Goal: Task Accomplishment & Management: Use online tool/utility

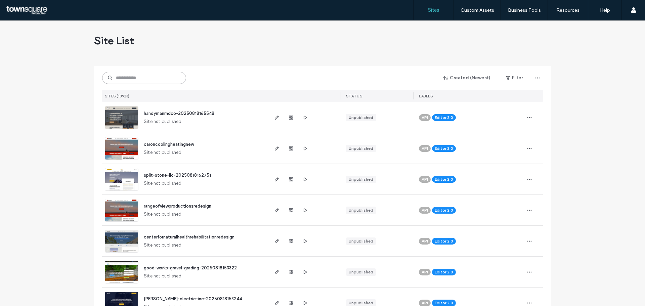
click at [140, 74] on input at bounding box center [144, 78] width 84 height 12
paste input "**********"
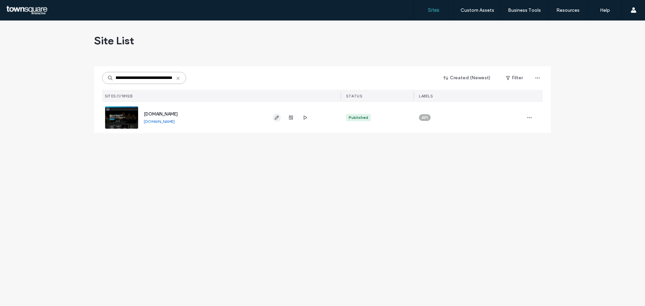
type input "**********"
click at [279, 118] on icon "button" at bounding box center [276, 117] width 5 height 5
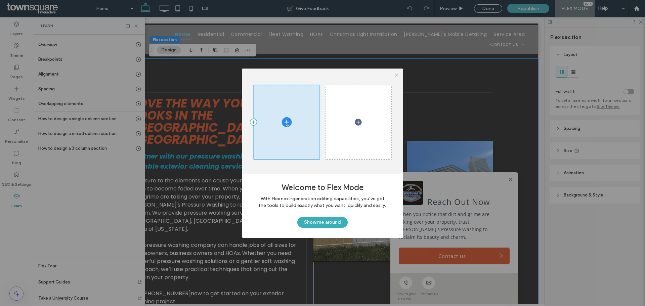
click at [399, 75] on div at bounding box center [396, 75] width 10 height 10
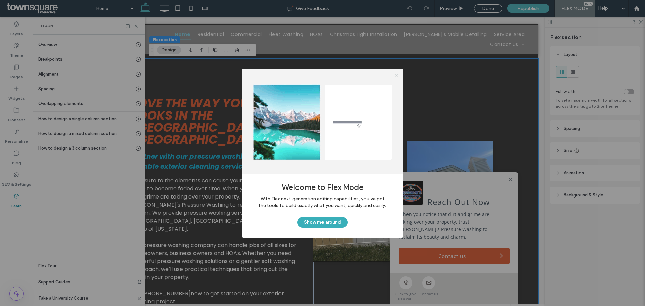
click at [396, 76] on icon at bounding box center [396, 75] width 5 height 5
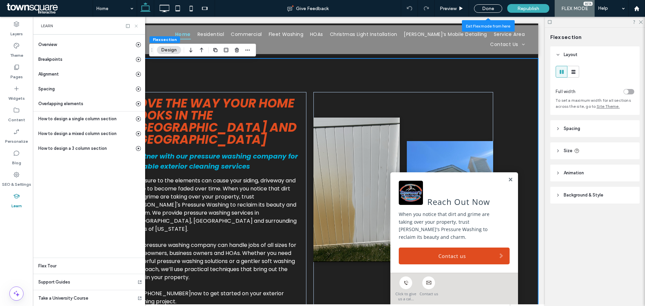
click at [137, 24] on icon at bounding box center [136, 26] width 5 height 5
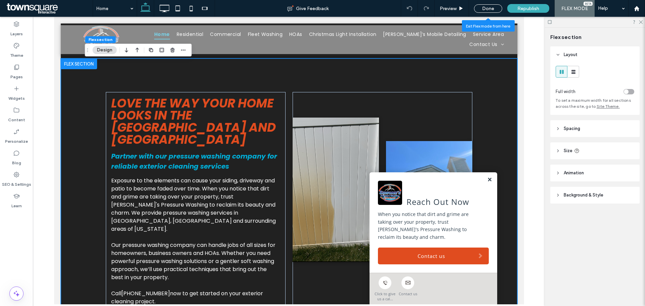
click at [487, 183] on link at bounding box center [489, 180] width 5 height 6
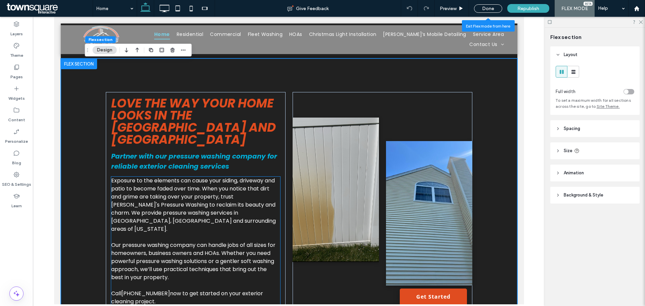
click at [193, 177] on span "Exposure to the elements can cause your siding, driveway and patio to become fa…" at bounding box center [193, 205] width 165 height 56
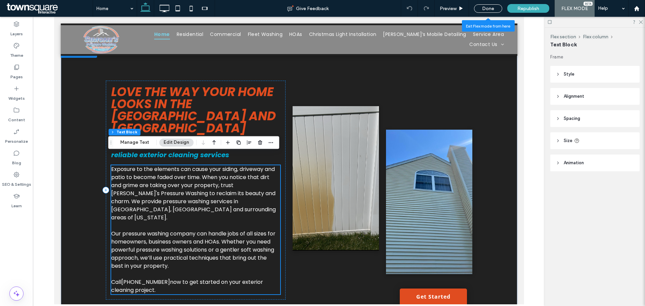
scroll to position [370, 0]
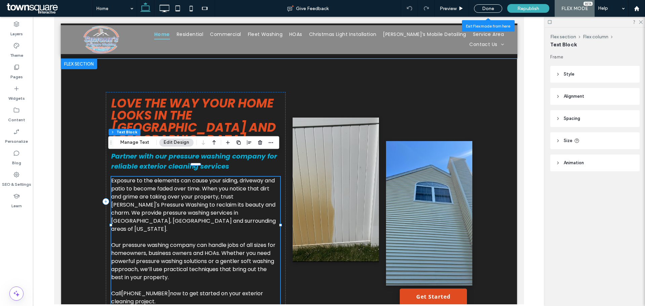
click at [229, 241] on span "Our pressure washing company can handle jobs of all sizes for homeowners, busin…" at bounding box center [193, 261] width 164 height 40
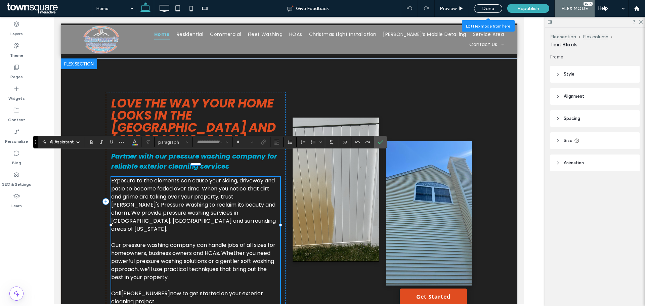
type input "*******"
type input "**"
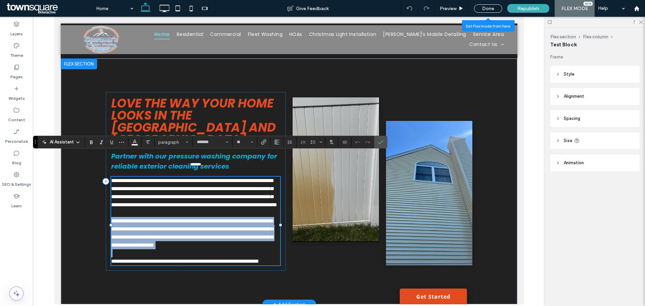
click at [229, 236] on span "**********" at bounding box center [192, 232] width 162 height 29
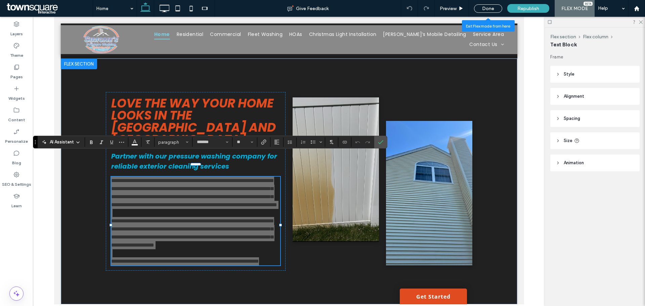
click at [64, 140] on span "AI Assistant" at bounding box center [62, 142] width 24 height 7
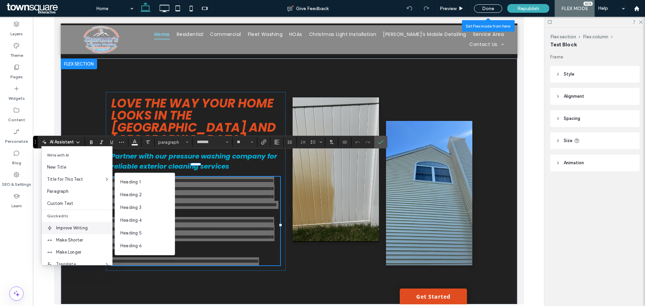
click at [82, 227] on span "Improve Writing" at bounding box center [84, 228] width 56 height 7
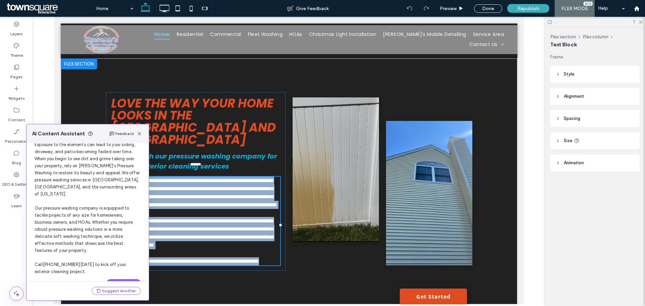
scroll to position [43, 0]
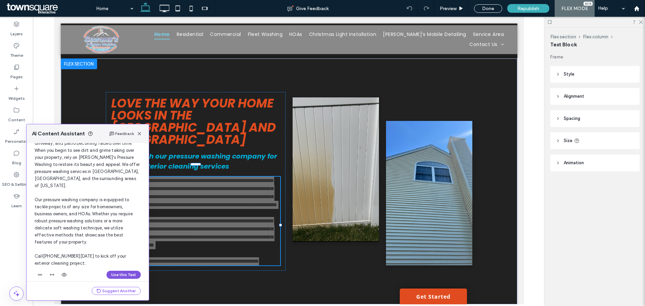
click at [130, 271] on button "Use this Text" at bounding box center [124, 275] width 34 height 8
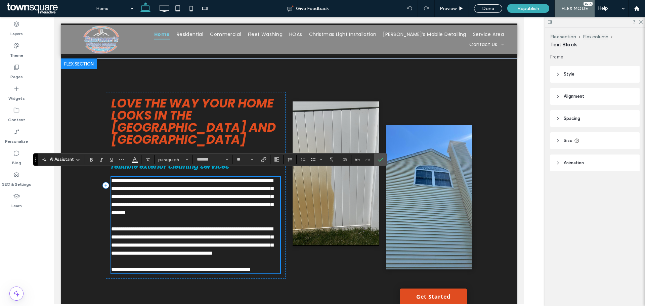
scroll to position [352, 0]
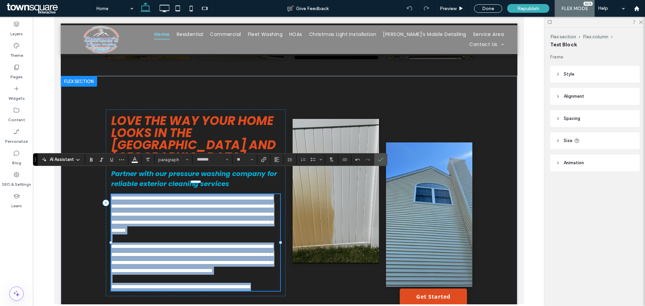
click at [226, 216] on p "**********" at bounding box center [195, 214] width 169 height 40
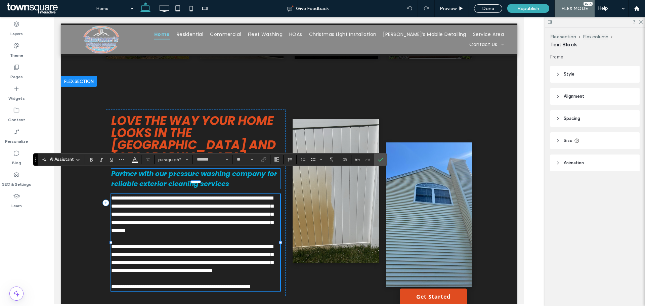
click at [259, 169] on span "Partner with our pressure washing company for reliable exterior cleaning servic…" at bounding box center [194, 178] width 166 height 19
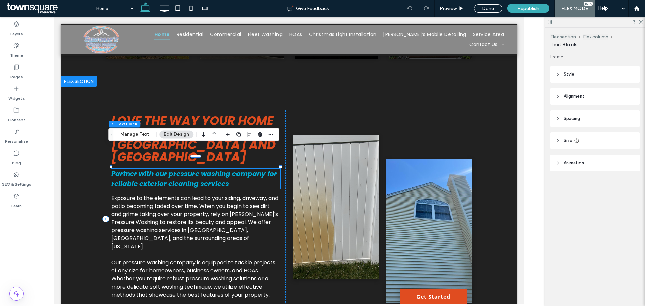
click at [259, 169] on div "Partner with our pressure washing company for reliable exterior cleaning servic…" at bounding box center [195, 179] width 169 height 20
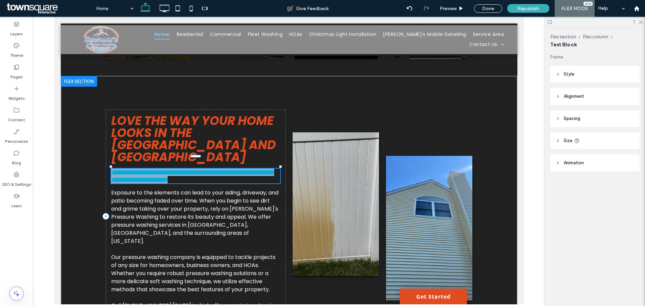
type input "*******"
type input "**"
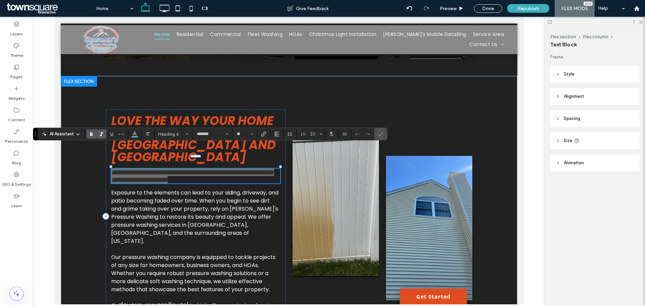
click at [63, 131] on span "AI Assistant" at bounding box center [62, 134] width 24 height 7
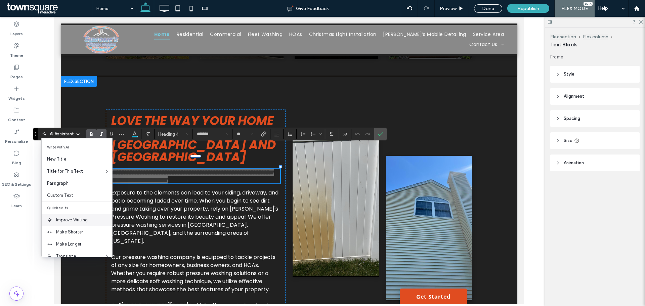
click at [84, 219] on span "Improve Writing" at bounding box center [84, 220] width 56 height 7
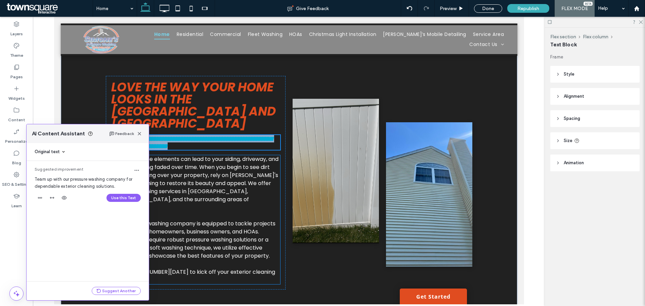
scroll to position [419, 0]
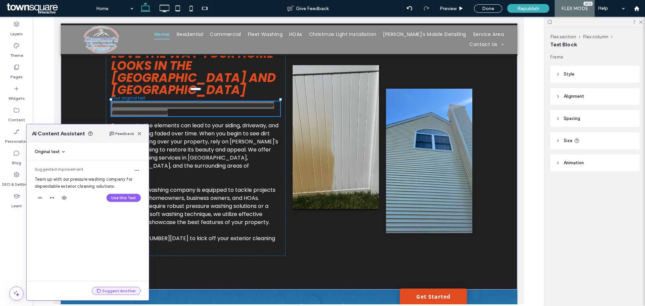
click at [112, 291] on button "Suggest Another" at bounding box center [116, 291] width 49 height 8
click at [111, 291] on button "Suggest Another" at bounding box center [116, 291] width 49 height 8
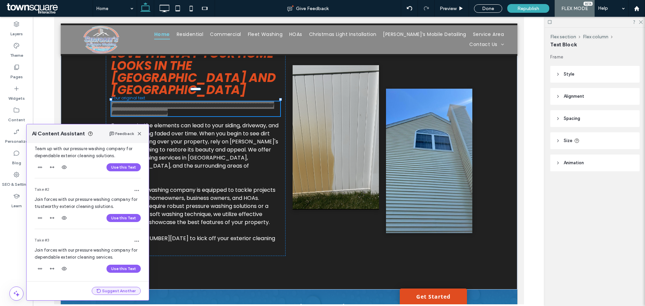
scroll to position [32, 0]
click at [110, 292] on button "Suggest Another" at bounding box center [116, 291] width 49 height 8
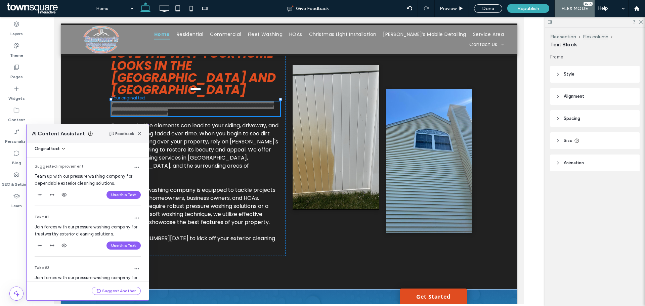
scroll to position [0, 0]
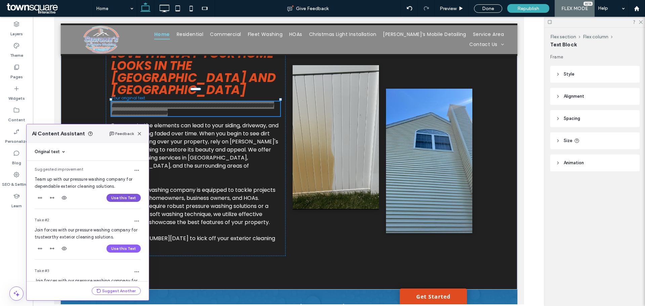
click at [129, 198] on button "Use this Text" at bounding box center [124, 198] width 34 height 8
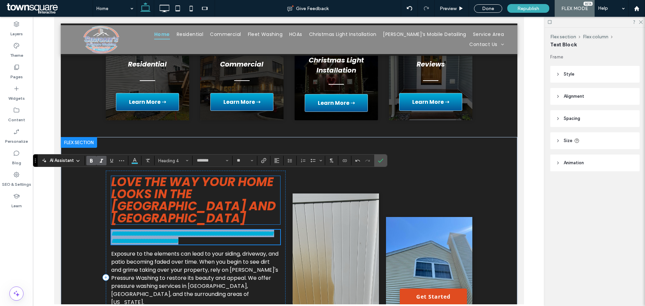
scroll to position [285, 0]
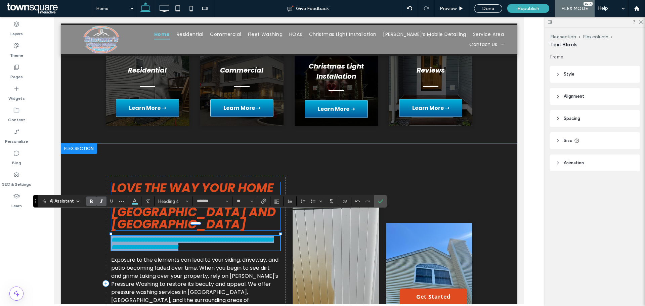
click at [204, 182] on div "Love the Way Your Home Looks in the [GEOGRAPHIC_DATA] and [GEOGRAPHIC_DATA]" at bounding box center [195, 206] width 169 height 48
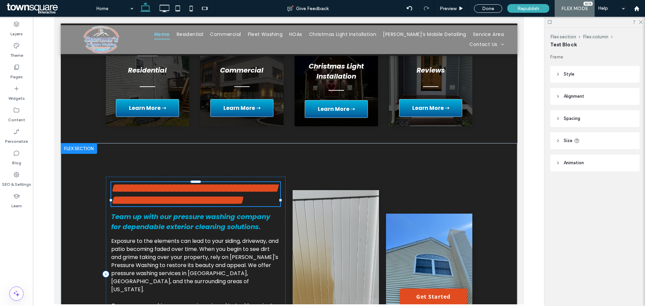
click at [204, 182] on div "**********" at bounding box center [195, 194] width 169 height 24
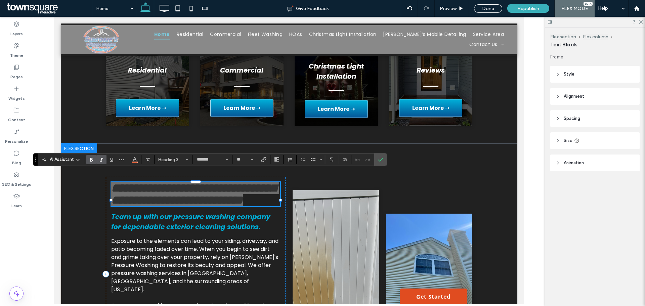
click at [68, 157] on span "AI Assistant" at bounding box center [62, 159] width 24 height 7
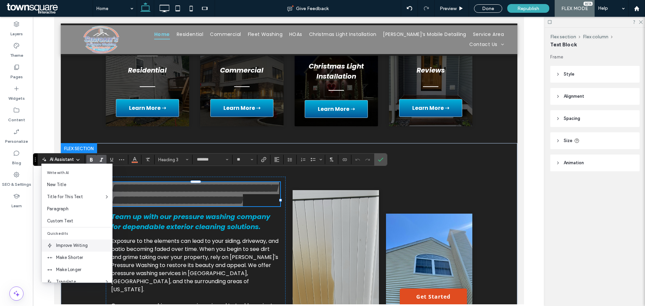
click at [74, 244] on span "Improve Writing" at bounding box center [84, 245] width 56 height 7
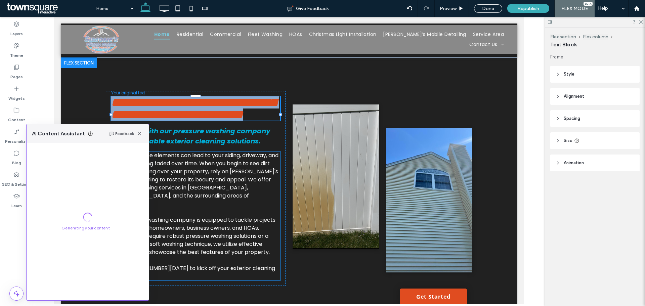
scroll to position [386, 0]
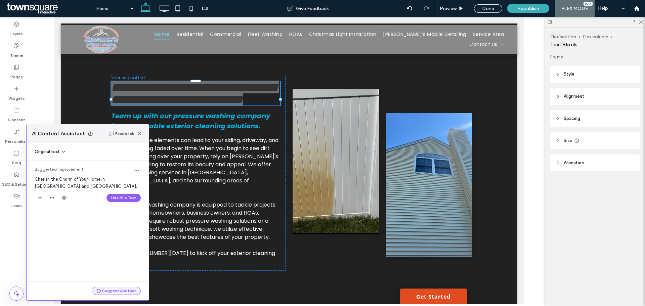
click at [128, 289] on button "Suggest Another" at bounding box center [116, 291] width 49 height 8
click at [61, 274] on div "Original text Love the Way Your Home Looks in the [GEOGRAPHIC_DATA] and Norther…" at bounding box center [88, 212] width 122 height 138
click at [124, 294] on button "Suggest Another" at bounding box center [116, 291] width 49 height 8
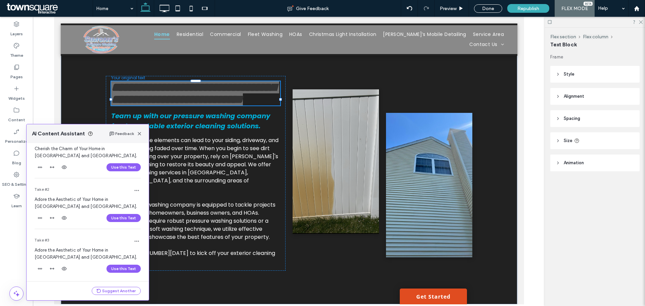
scroll to position [32, 0]
click at [106, 290] on button "Suggest Another" at bounding box center [116, 291] width 49 height 8
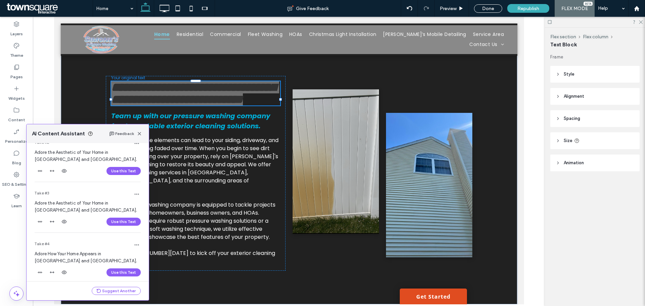
scroll to position [82, 0]
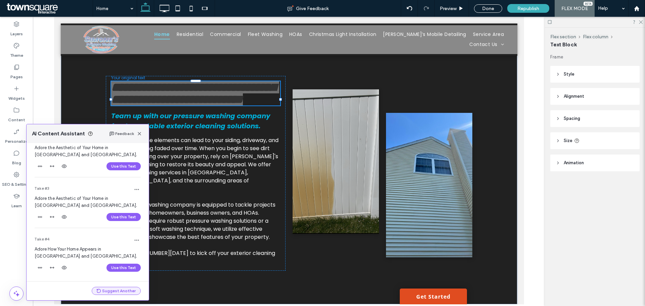
click at [108, 288] on button "Suggest Another" at bounding box center [116, 291] width 49 height 8
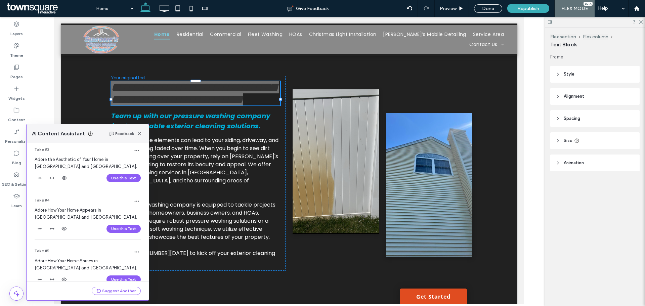
scroll to position [133, 0]
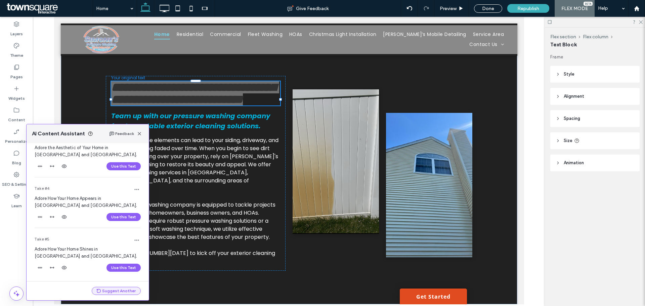
click at [105, 290] on button "Suggest Another" at bounding box center [116, 291] width 49 height 8
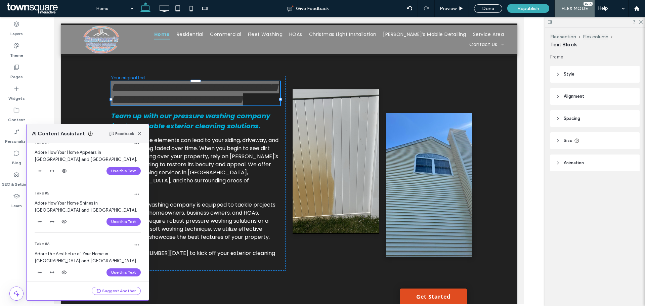
scroll to position [184, 0]
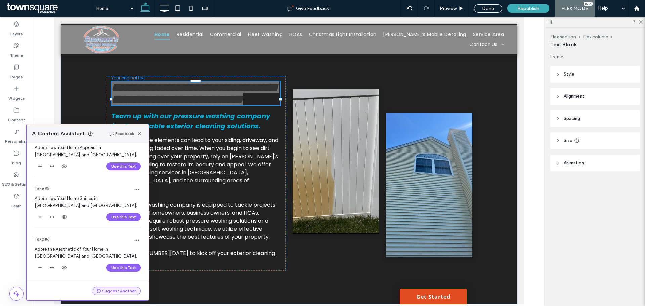
click at [106, 292] on button "Suggest Another" at bounding box center [116, 291] width 49 height 8
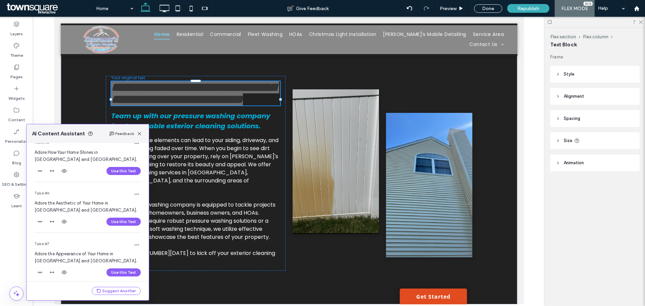
scroll to position [235, 0]
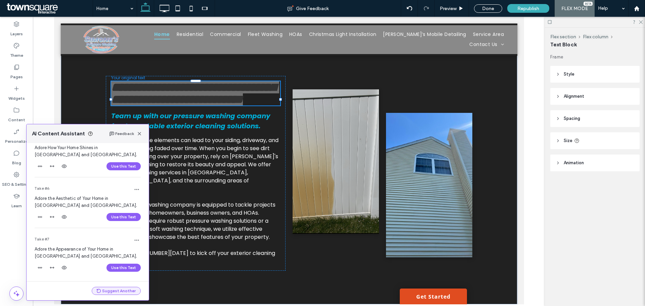
click at [107, 290] on button "Suggest Another" at bounding box center [116, 291] width 49 height 8
click at [114, 290] on button "Suggest Another" at bounding box center [116, 291] width 49 height 8
click at [111, 290] on button "Suggest Another" at bounding box center [116, 291] width 49 height 8
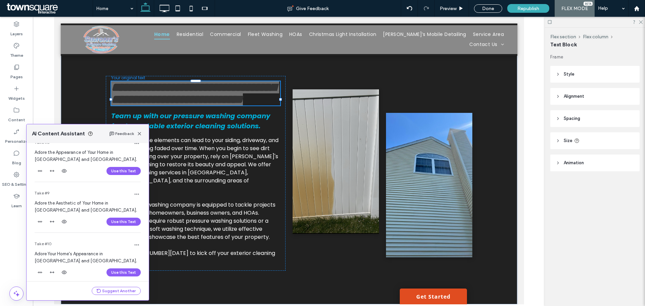
scroll to position [387, 0]
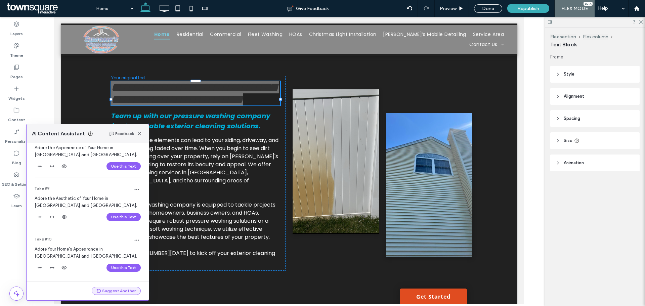
click at [112, 290] on button "Suggest Another" at bounding box center [116, 291] width 49 height 8
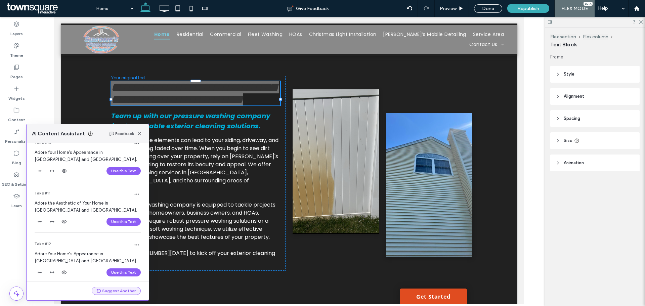
scroll to position [488, 0]
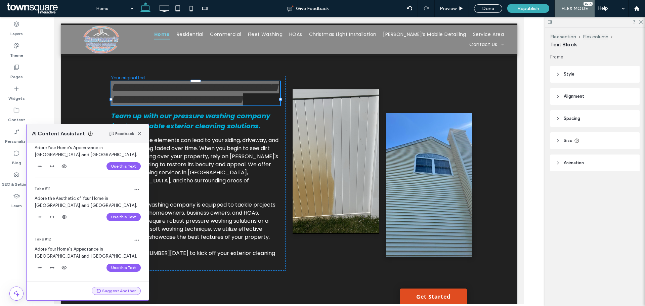
click at [112, 290] on button "Suggest Another" at bounding box center [116, 291] width 49 height 8
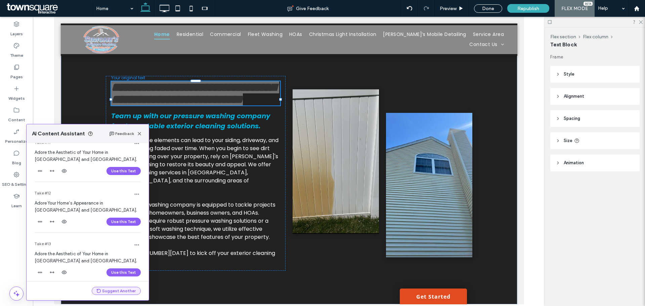
scroll to position [539, 0]
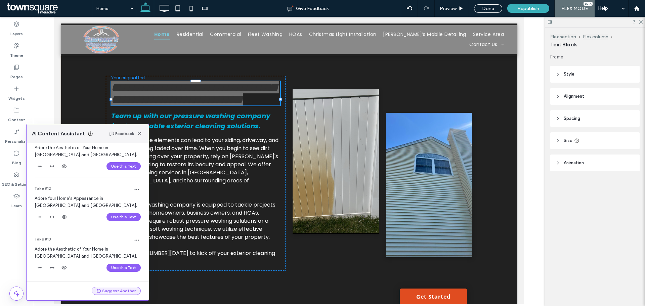
click at [112, 290] on button "Suggest Another" at bounding box center [116, 291] width 49 height 8
click at [50, 268] on use "button" at bounding box center [52, 268] width 4 height 2
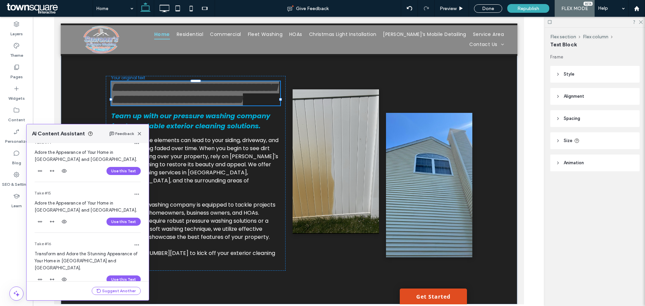
scroll to position [691, 0]
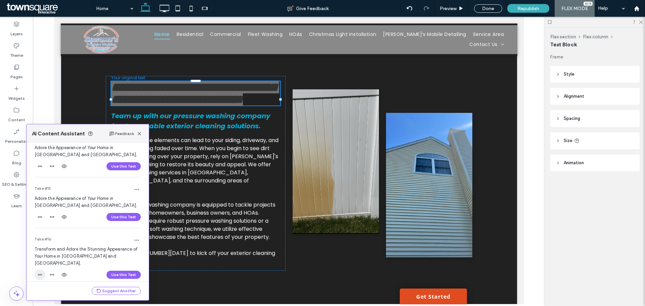
click at [38, 272] on icon "button" at bounding box center [39, 274] width 5 height 5
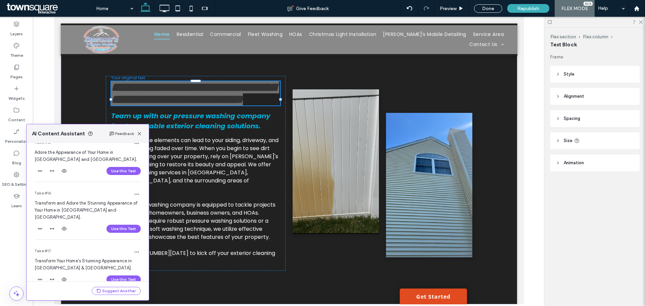
scroll to position [742, 0]
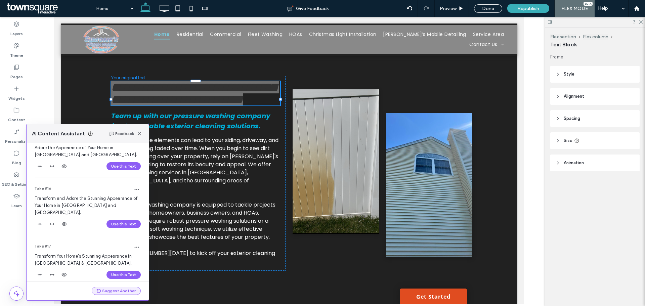
click at [116, 290] on button "Suggest Another" at bounding box center [116, 291] width 49 height 8
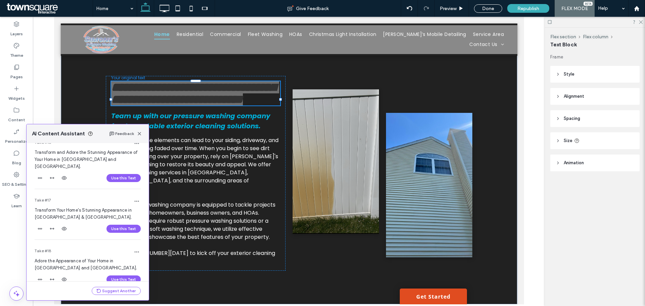
scroll to position [793, 0]
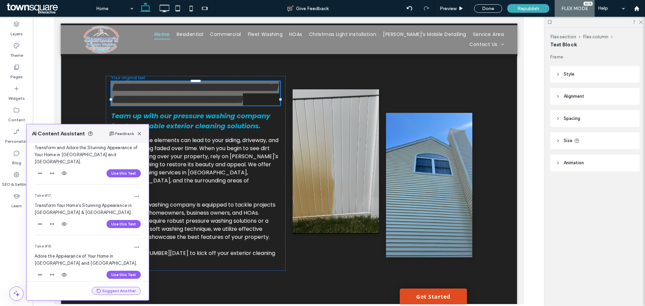
click at [104, 292] on button "Suggest Another" at bounding box center [116, 291] width 49 height 8
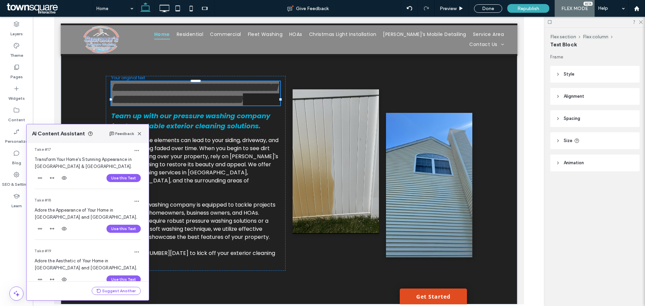
scroll to position [843, 0]
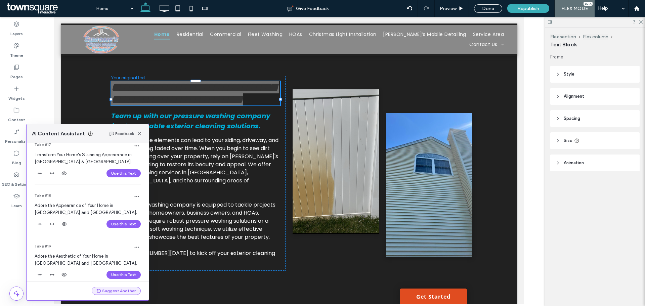
click at [106, 293] on button "Suggest Another" at bounding box center [116, 291] width 49 height 8
drag, startPoint x: 117, startPoint y: 266, endPoint x: 60, endPoint y: 250, distance: 58.9
click at [117, 271] on button "Use this Text" at bounding box center [124, 275] width 34 height 8
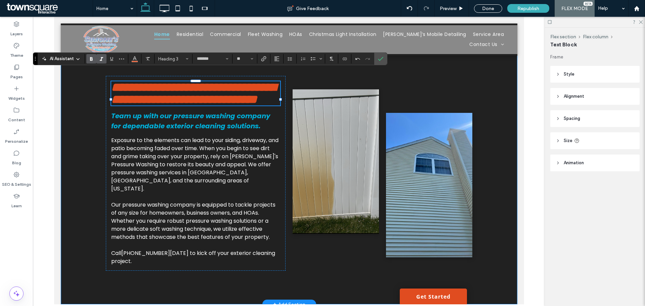
click at [81, 143] on div "**********" at bounding box center [288, 173] width 457 height 262
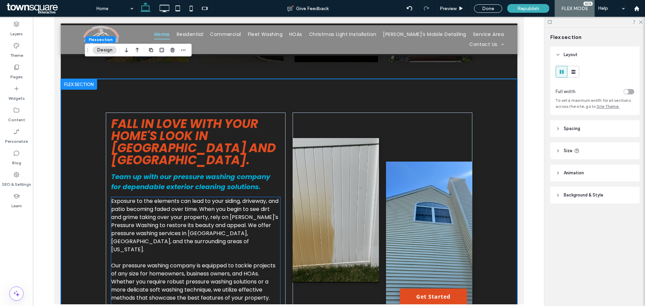
scroll to position [336, 0]
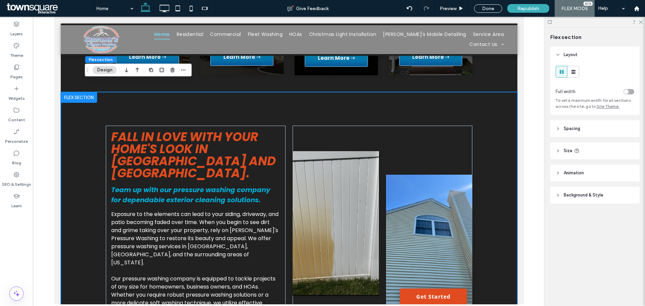
click at [24, 250] on div "Layers Theme Pages Widgets Content Personalize Blog SEO & Settings Learn" at bounding box center [16, 161] width 33 height 289
click at [527, 8] on span "Republish" at bounding box center [528, 9] width 22 height 6
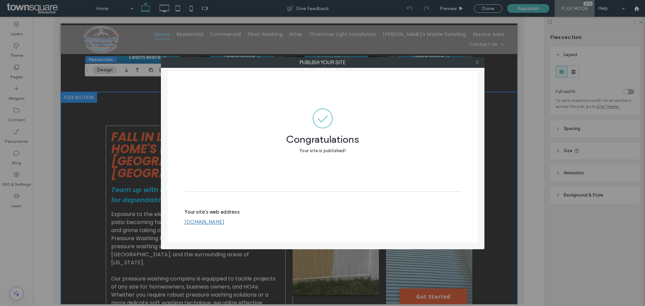
click at [479, 62] on icon at bounding box center [477, 62] width 5 height 5
